Goal: Transaction & Acquisition: Obtain resource

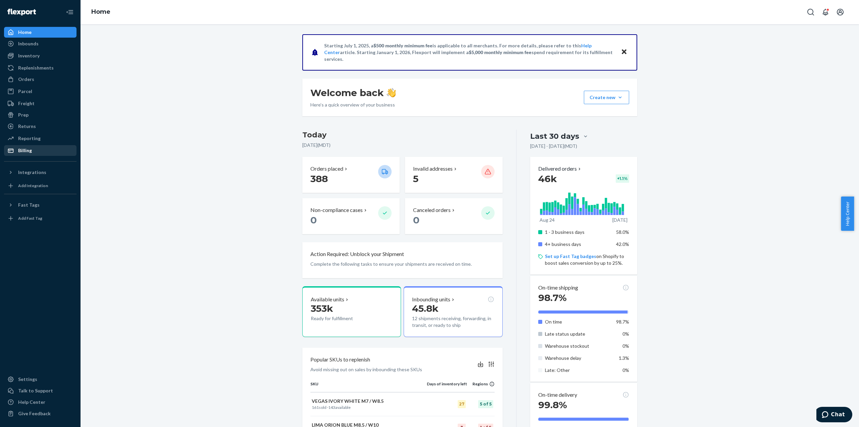
click at [14, 150] on div at bounding box center [12, 150] width 11 height 7
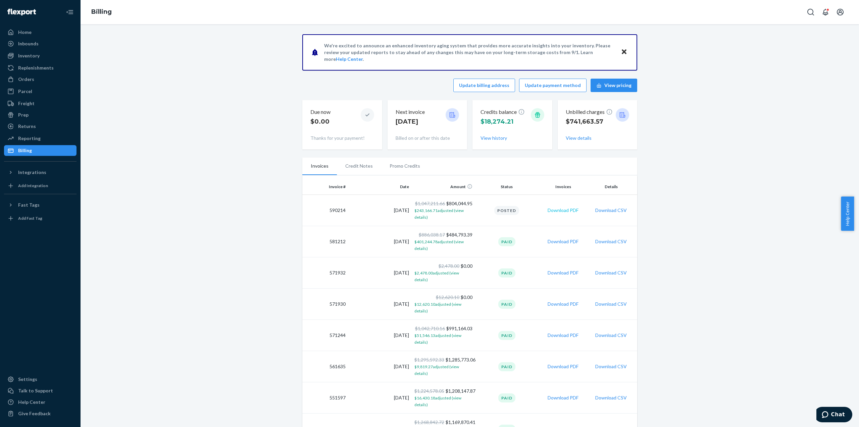
click at [561, 209] on button "Download PDF" at bounding box center [563, 210] width 31 height 7
click at [559, 242] on button "Download PDF" at bounding box center [563, 241] width 31 height 7
click at [560, 210] on button "Download PDF" at bounding box center [563, 210] width 31 height 7
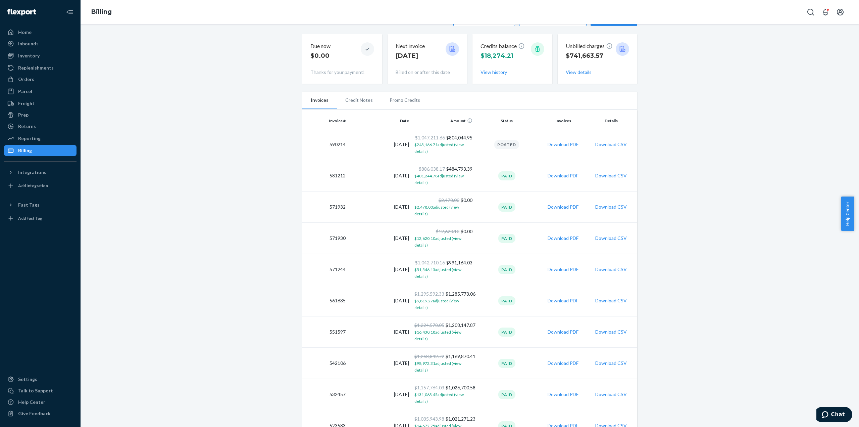
scroll to position [67, 0]
drag, startPoint x: 438, startPoint y: 242, endPoint x: 319, endPoint y: 181, distance: 134.4
